Goal: Entertainment & Leisure: Consume media (video, audio)

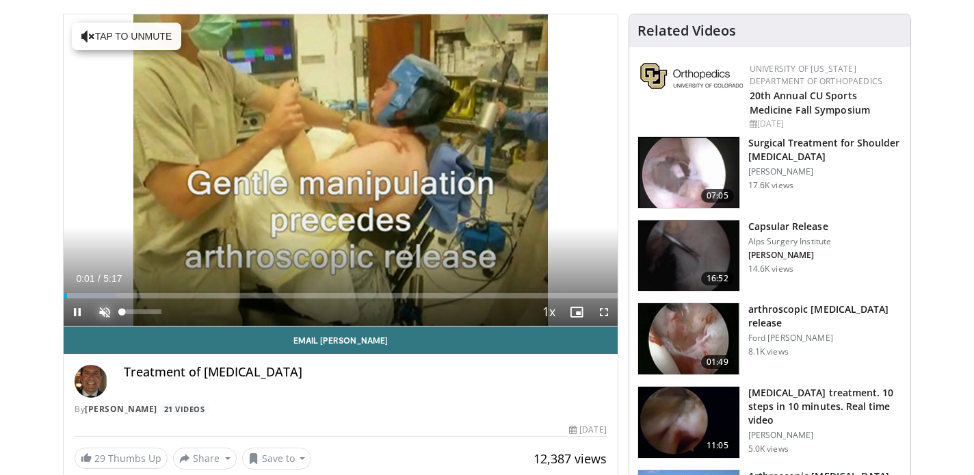
click at [100, 312] on span "Video Player" at bounding box center [104, 311] width 27 height 27
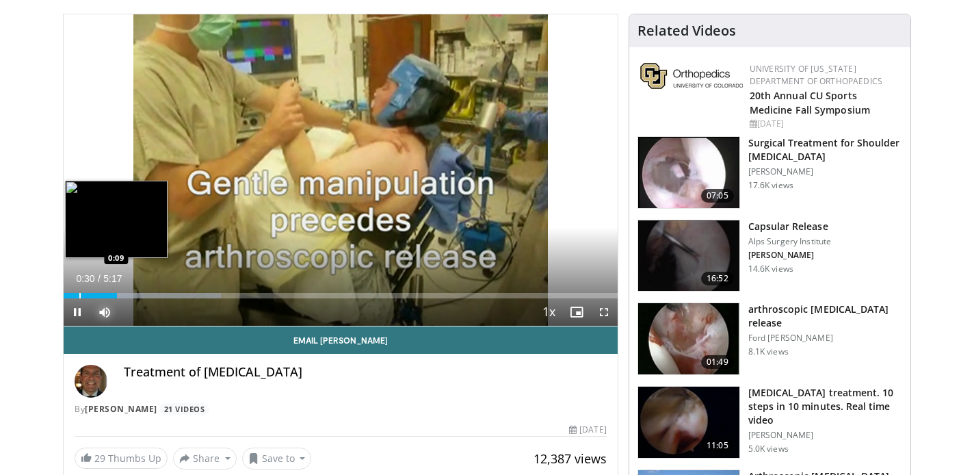
click at [79, 293] on div "Progress Bar" at bounding box center [79, 295] width 1 height 5
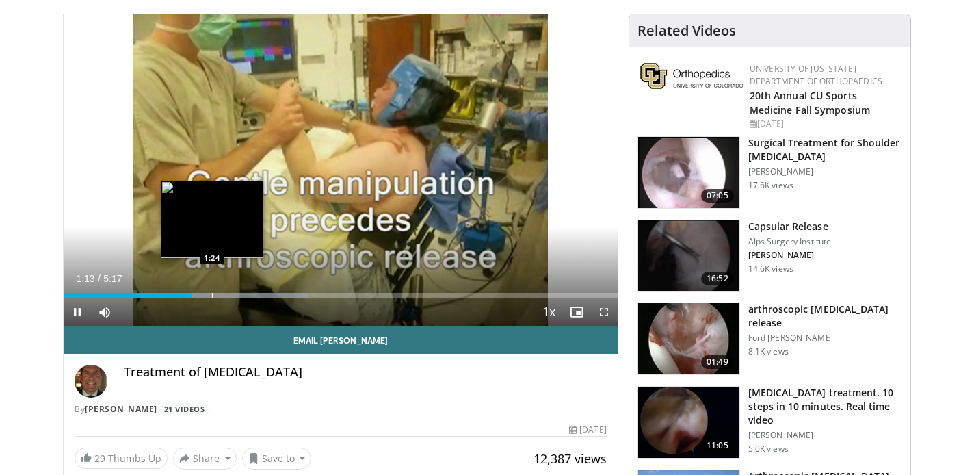
click at [212, 293] on div "Progress Bar" at bounding box center [212, 295] width 1 height 5
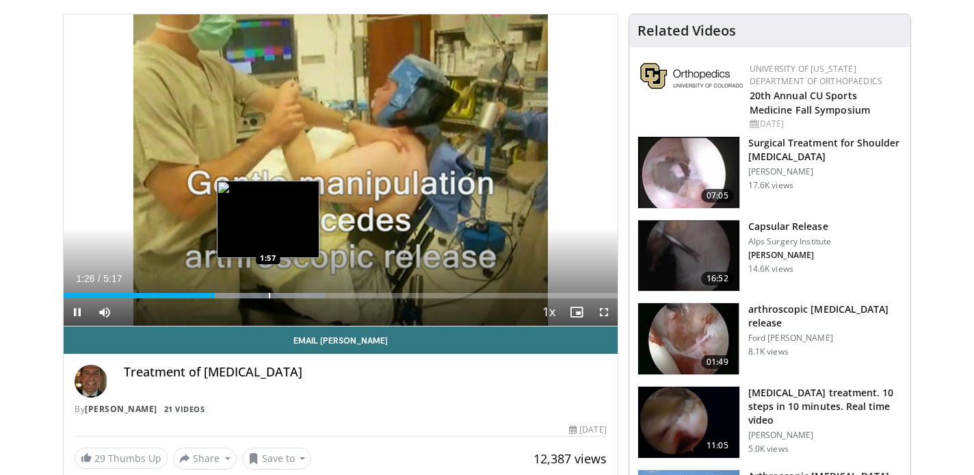
click at [268, 291] on div "Loaded : 47.21% 1:26 1:57" at bounding box center [341, 291] width 554 height 13
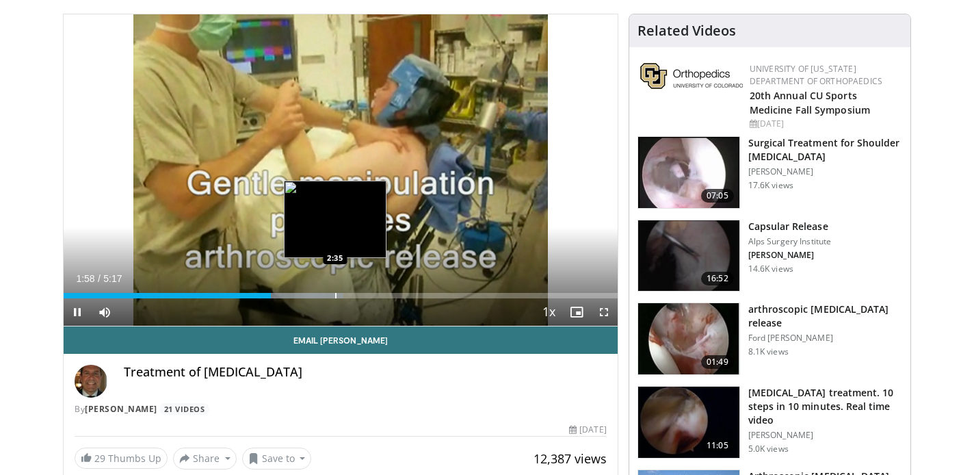
click at [335, 291] on div "Loaded : 50.46% 1:58 2:35" at bounding box center [341, 291] width 554 height 13
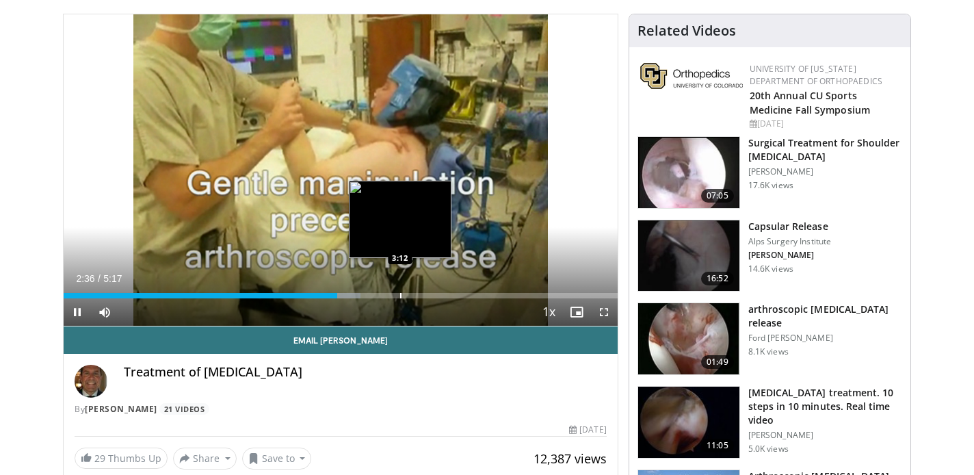
click at [403, 297] on div "Loaded : 53.61% 2:36 3:12" at bounding box center [341, 295] width 554 height 5
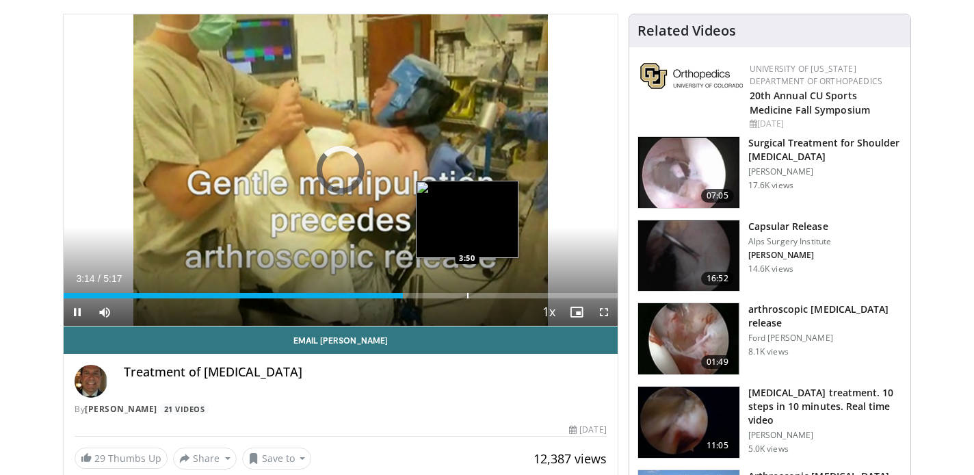
click at [467, 296] on div "Progress Bar" at bounding box center [467, 295] width 1 height 5
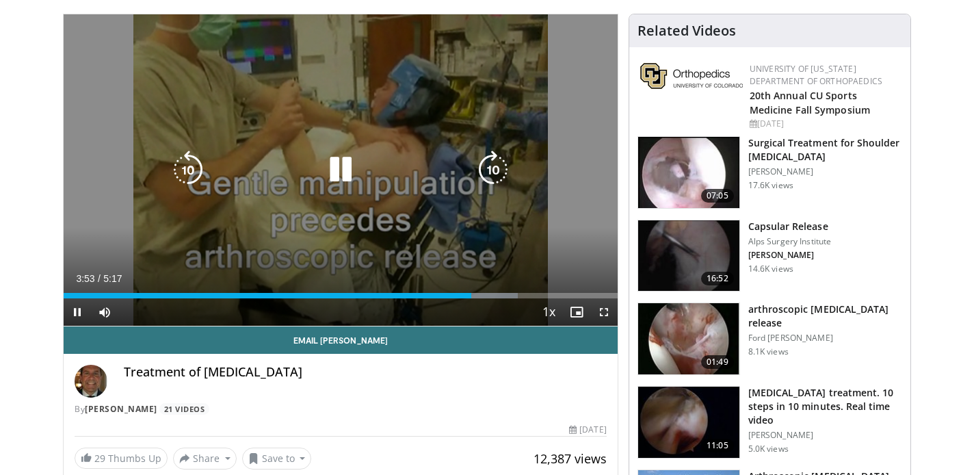
click at [243, 148] on div "10 seconds Tap to unmute" at bounding box center [341, 169] width 554 height 311
